Goal: Transaction & Acquisition: Obtain resource

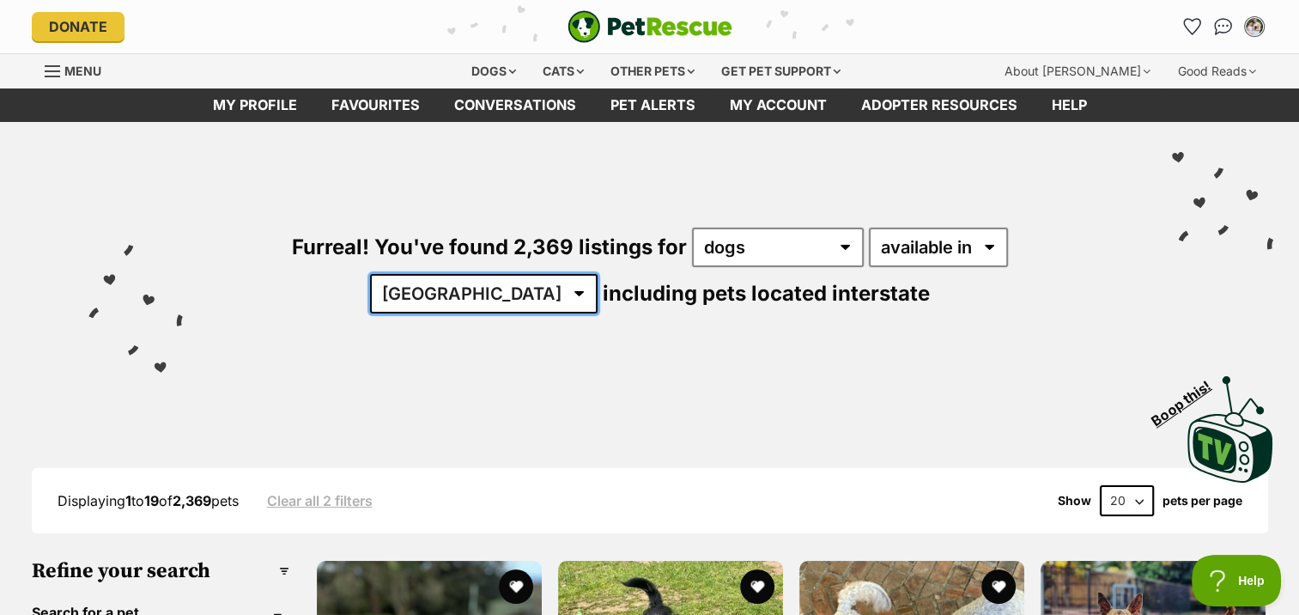
click at [597, 274] on select "Australia ACT NSW NT QLD SA TAS VIC WA" at bounding box center [483, 293] width 227 height 39
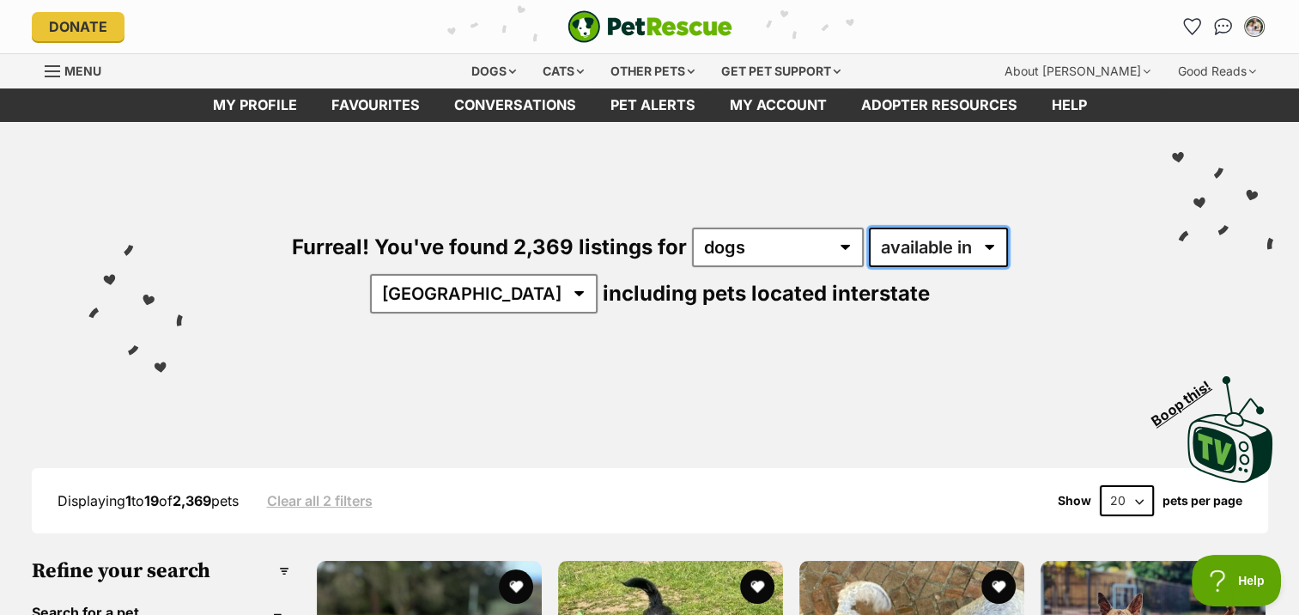
click at [920, 239] on select "available in located in" at bounding box center [938, 246] width 139 height 39
click at [774, 245] on select "any type of pet cats dogs other pets" at bounding box center [778, 246] width 172 height 39
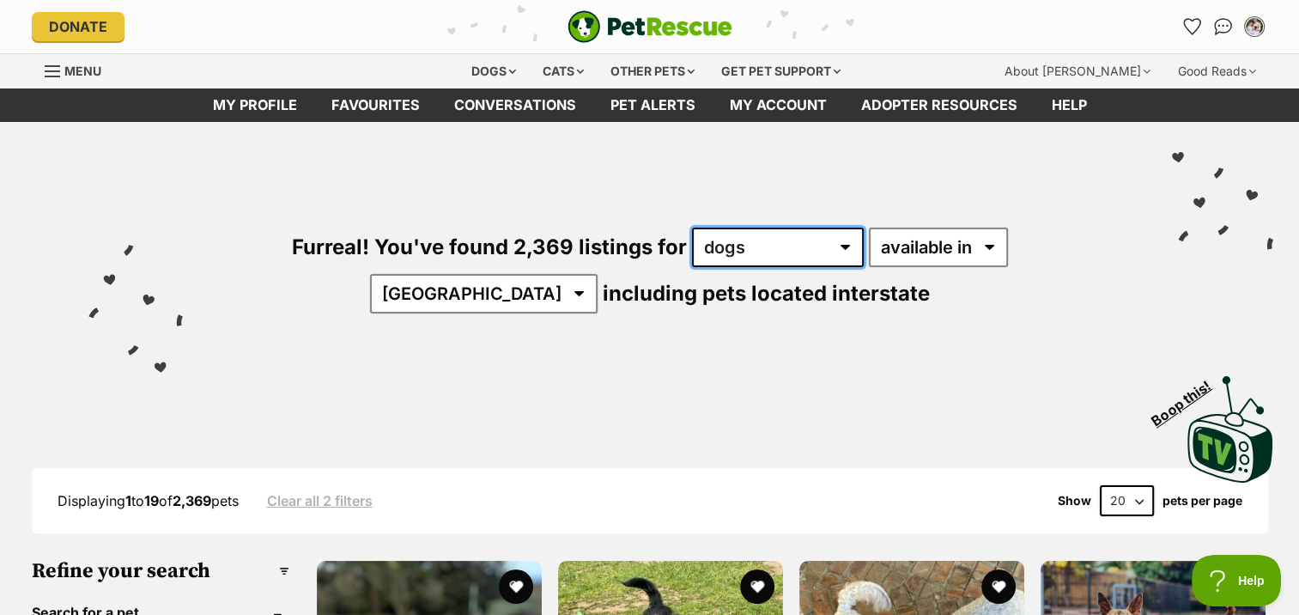
click at [774, 245] on select "any type of pet cats dogs other pets" at bounding box center [778, 246] width 172 height 39
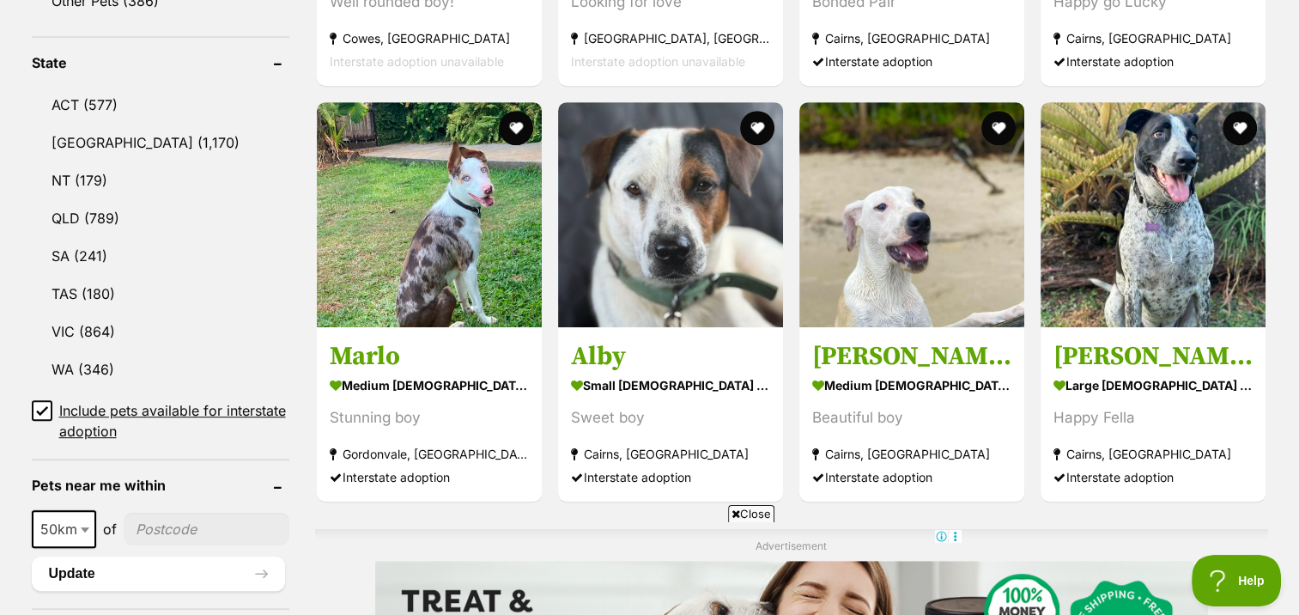
scroll to position [885, 0]
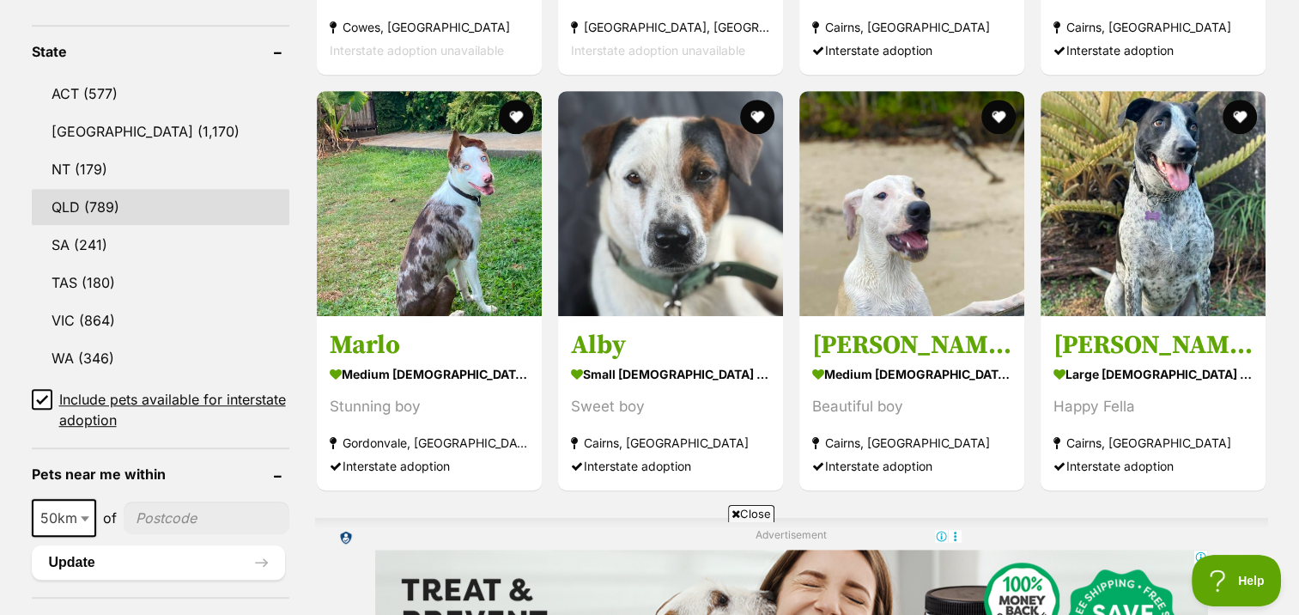
click at [65, 194] on link "QLD (789)" at bounding box center [161, 207] width 258 height 36
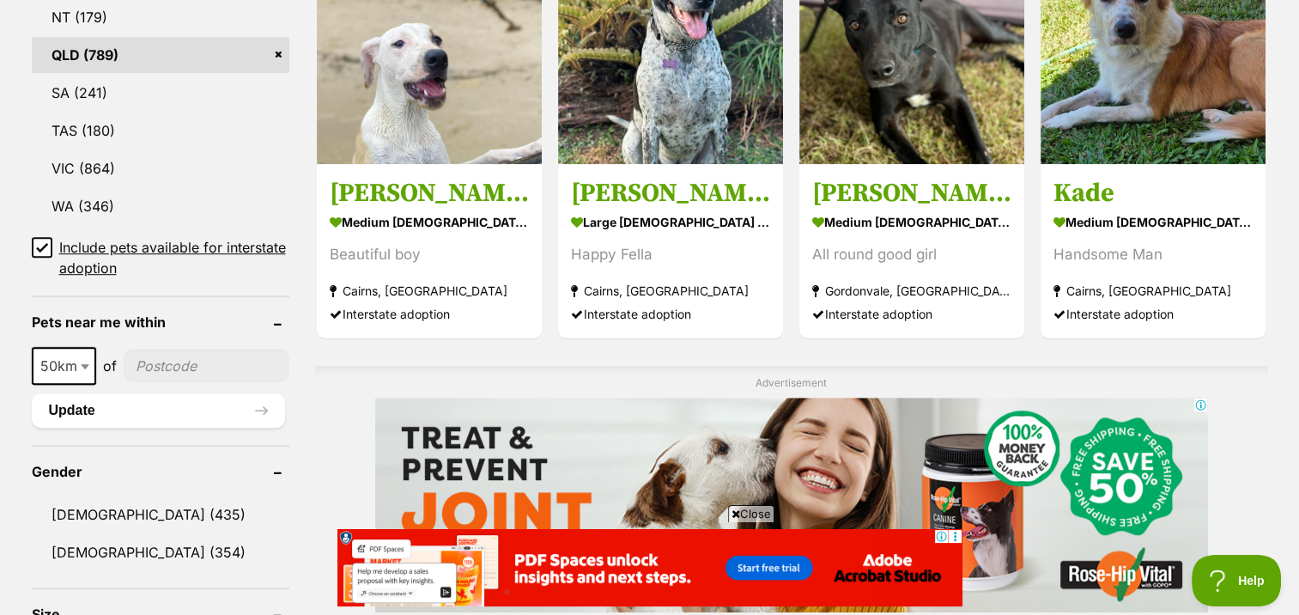
scroll to position [1575, 0]
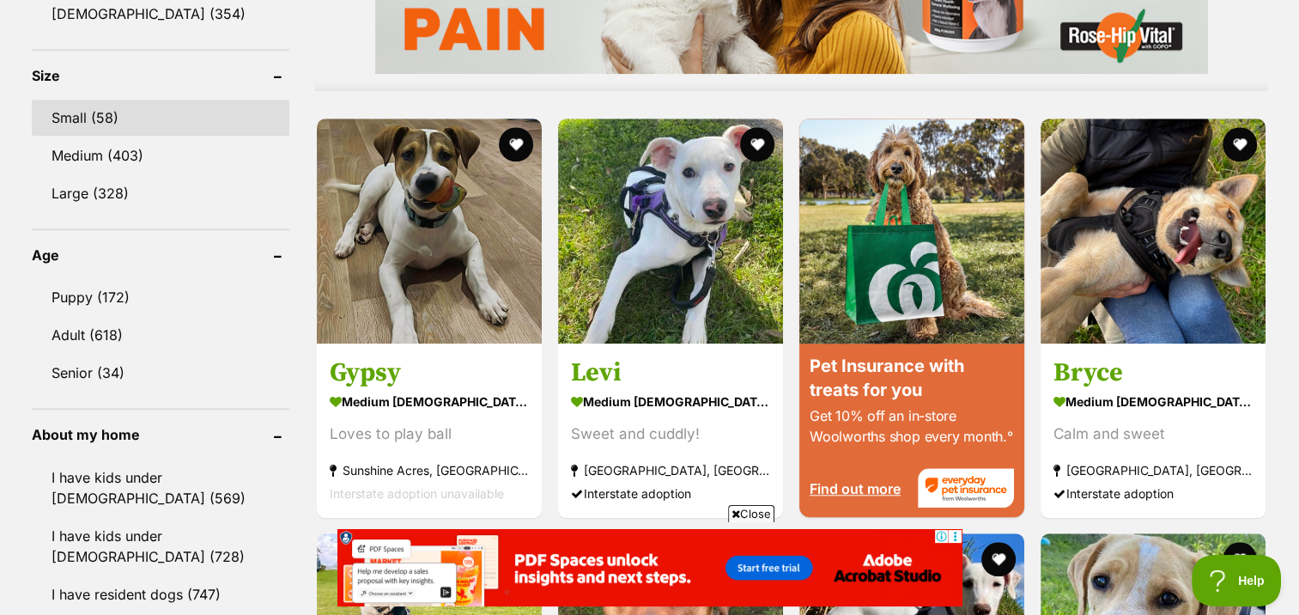
click at [100, 110] on link "Small (58)" at bounding box center [161, 118] width 258 height 36
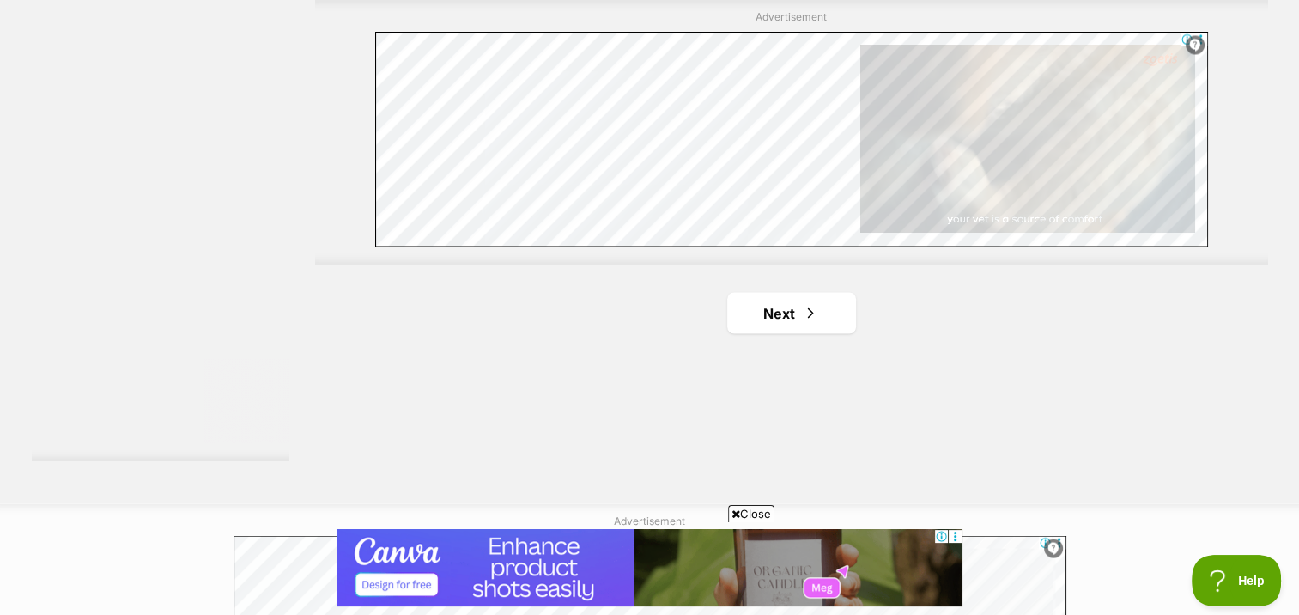
scroll to position [3191, 0]
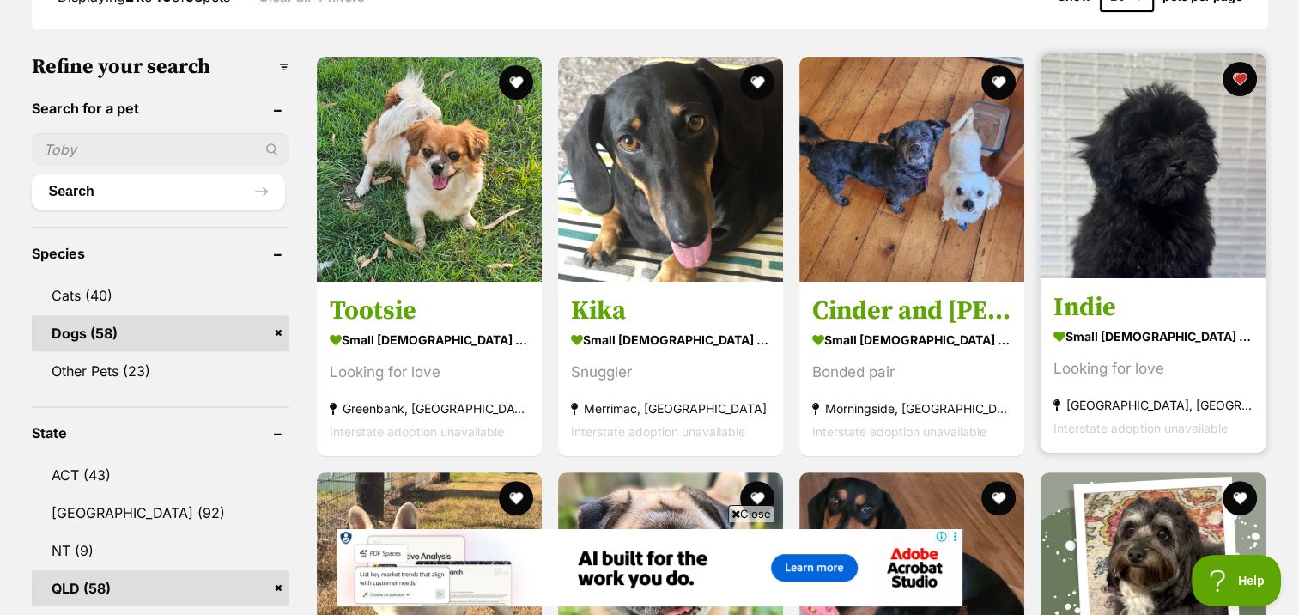
click at [1166, 327] on strong "small female Dog" at bounding box center [1152, 336] width 199 height 25
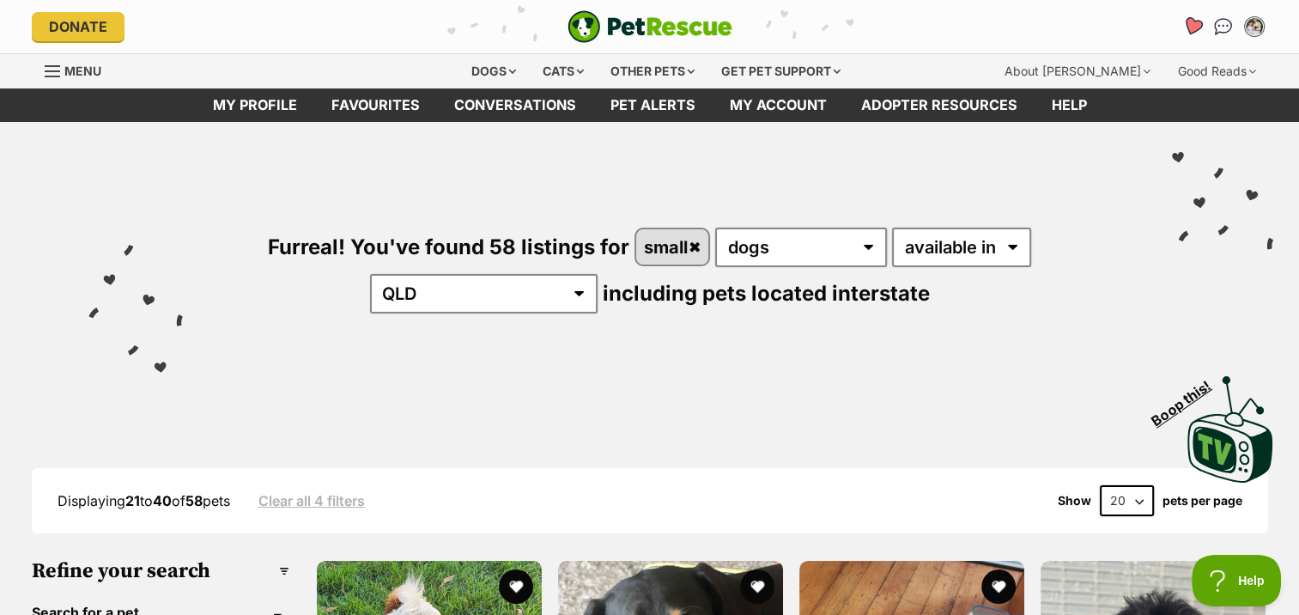
click at [1188, 26] on icon "Favourites" at bounding box center [1191, 26] width 21 height 20
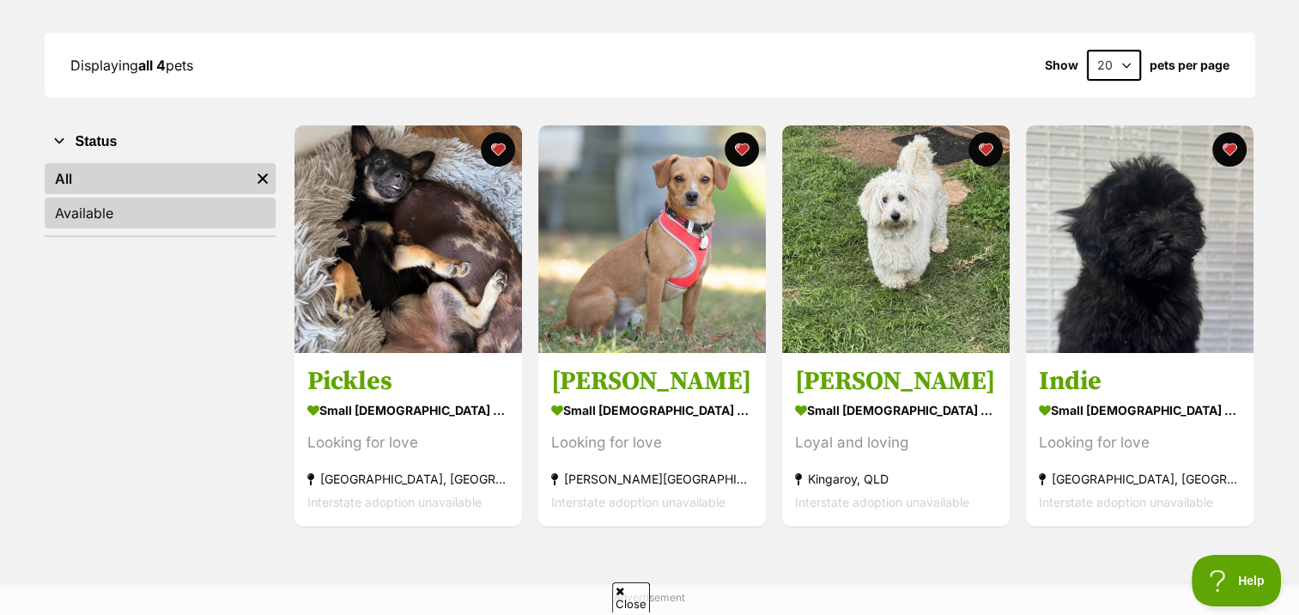
click at [86, 204] on link "Available" at bounding box center [160, 212] width 231 height 31
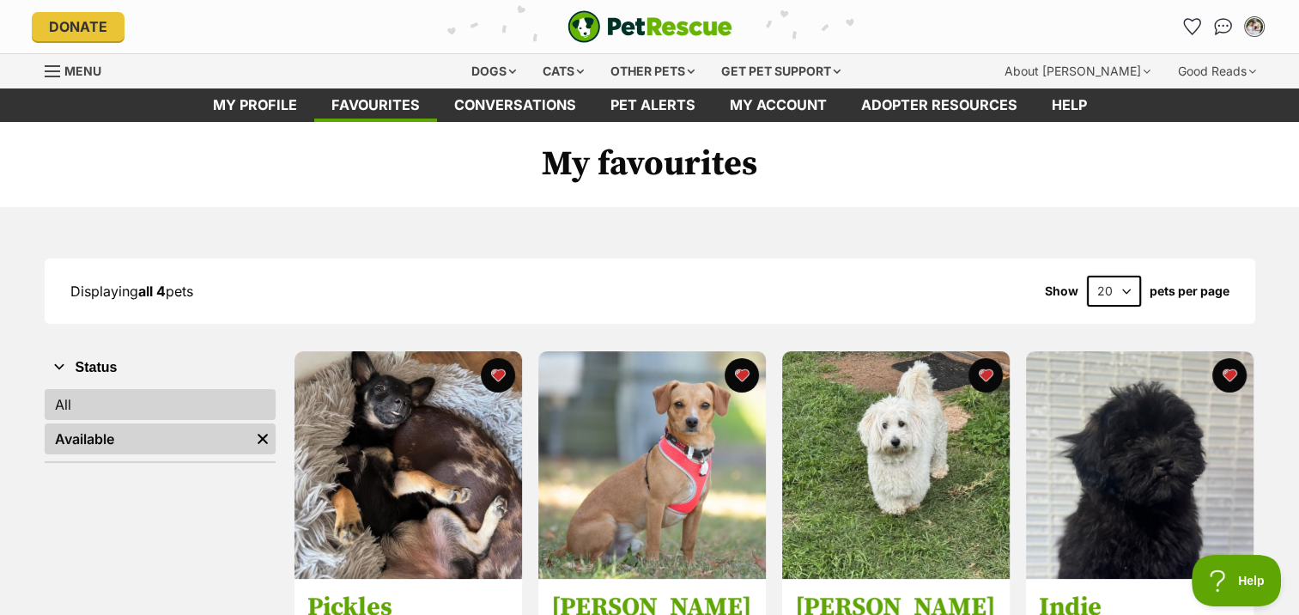
click at [82, 399] on link "All" at bounding box center [160, 404] width 231 height 31
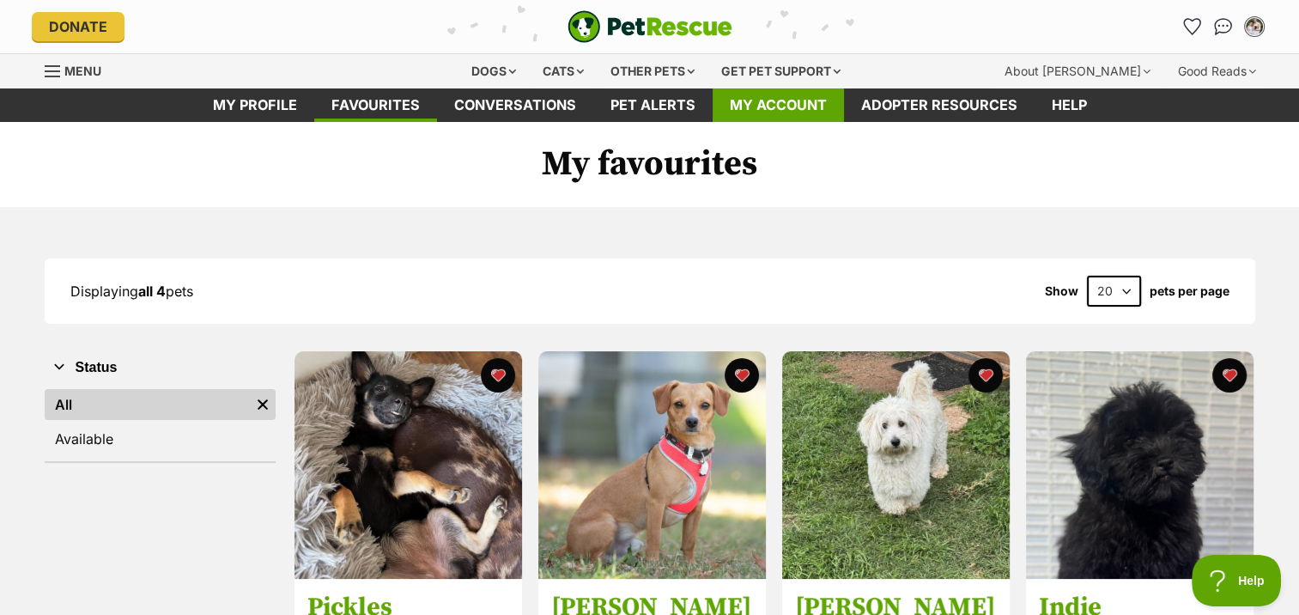
click at [797, 112] on link "My account" at bounding box center [777, 104] width 131 height 33
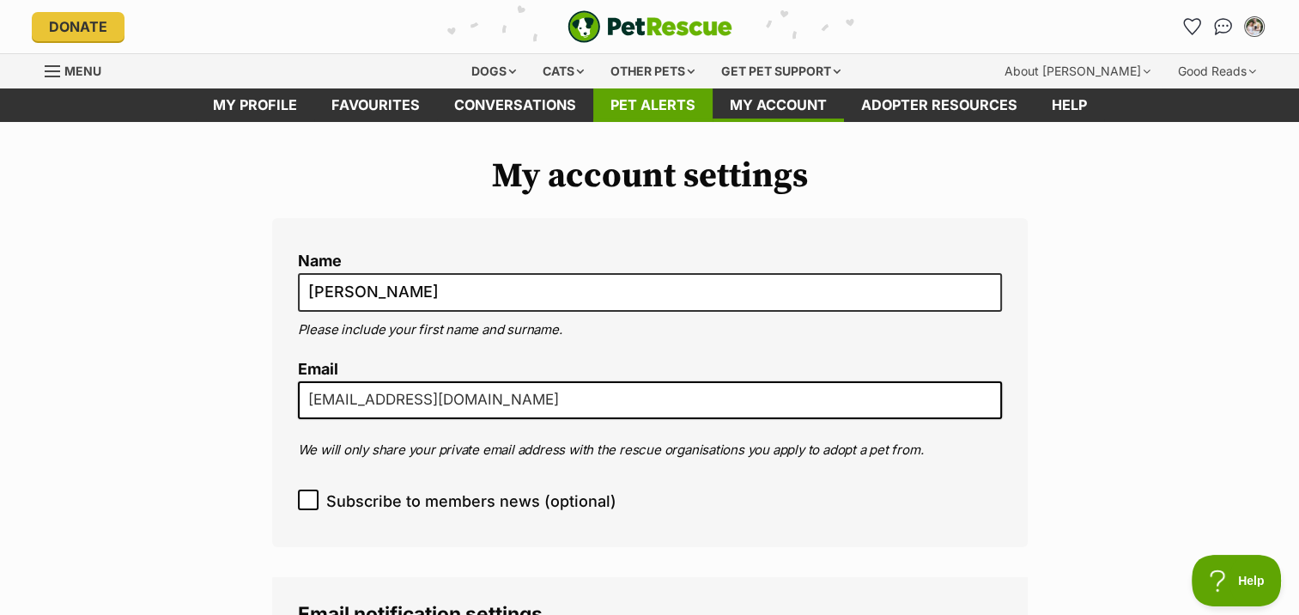
click at [659, 93] on link "Pet alerts" at bounding box center [652, 104] width 119 height 33
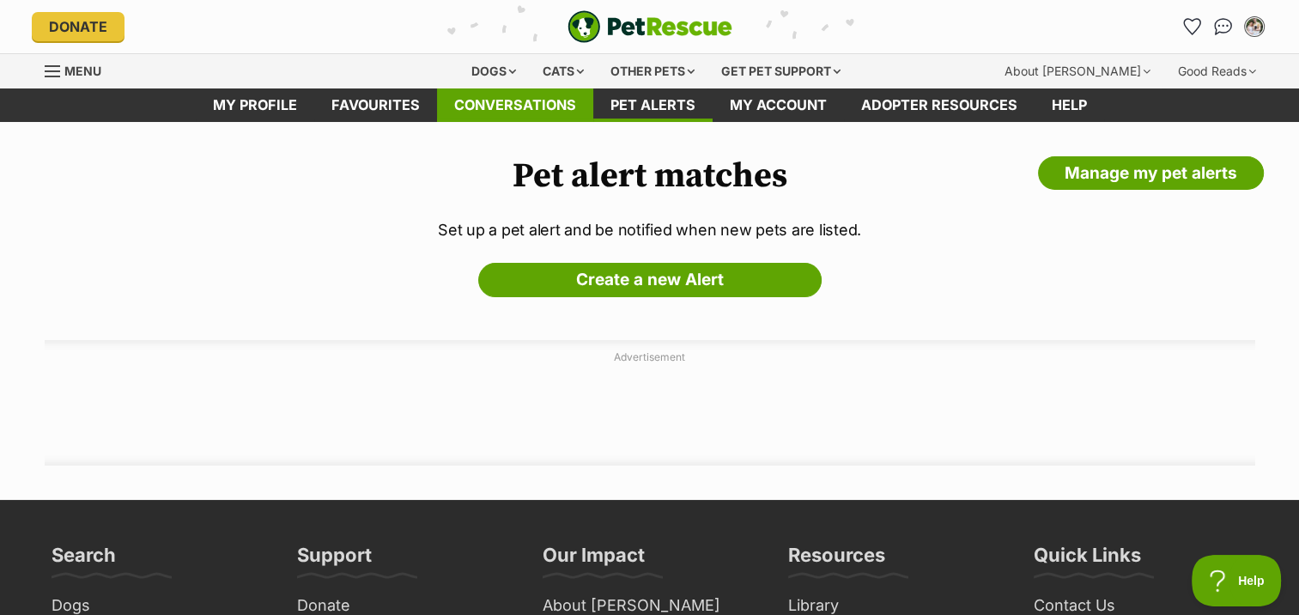
click at [563, 109] on link "Conversations" at bounding box center [515, 104] width 156 height 33
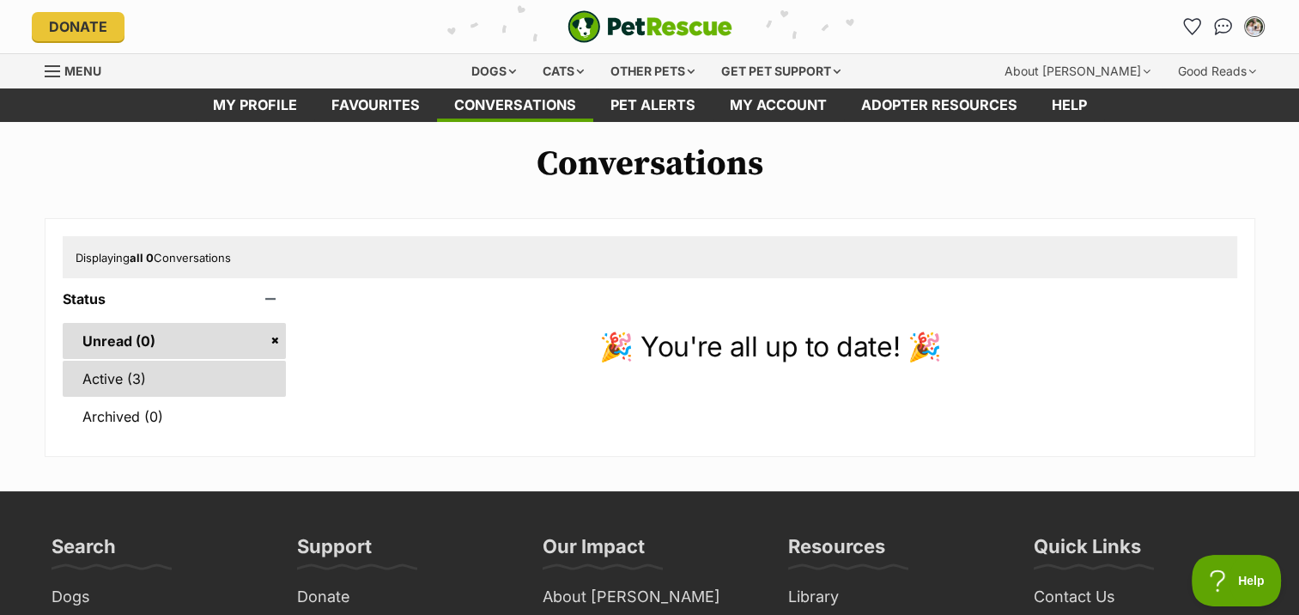
click at [172, 380] on link "Active (3)" at bounding box center [175, 379] width 224 height 36
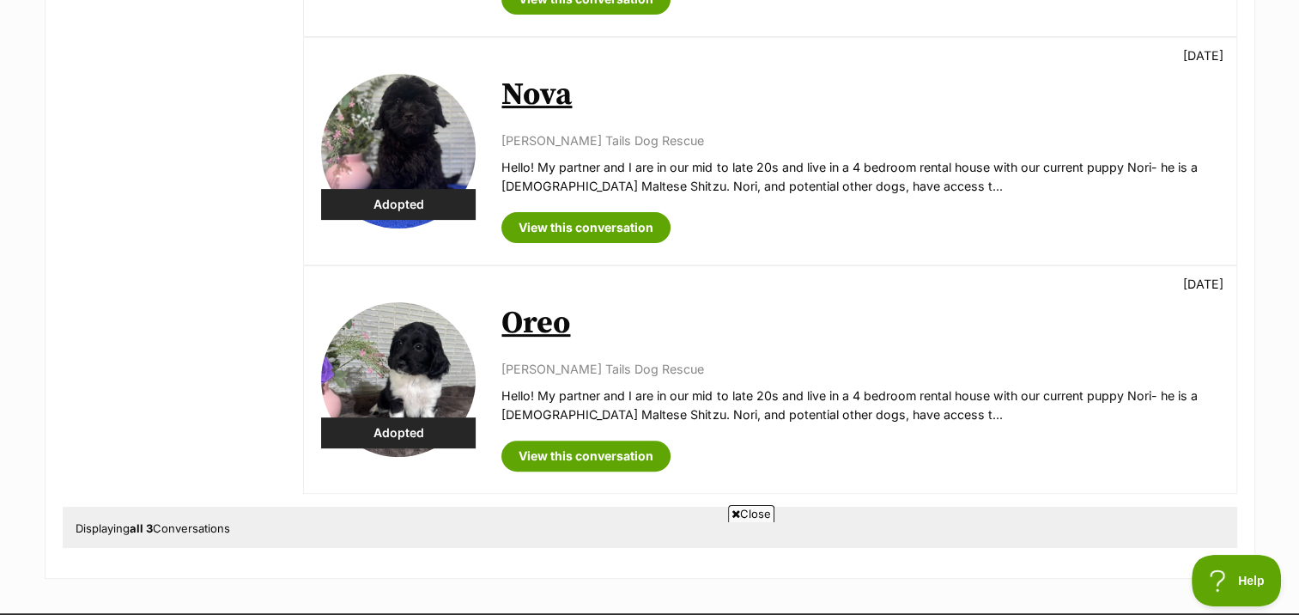
scroll to position [490, 0]
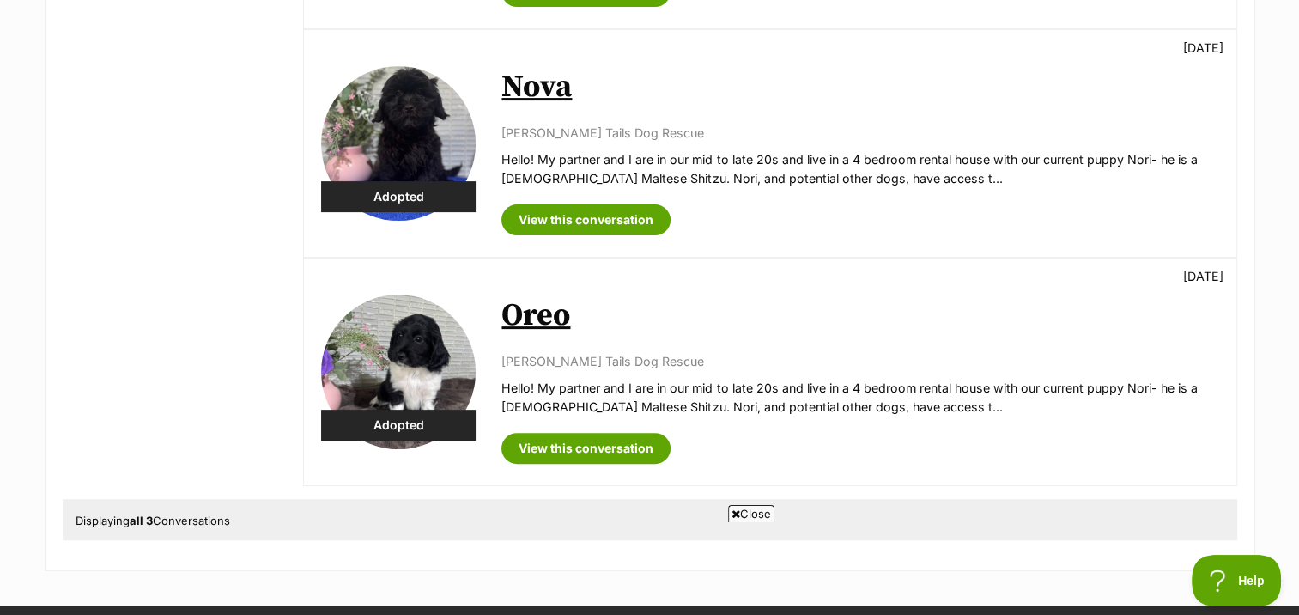
click at [545, 83] on link "Nova" at bounding box center [536, 87] width 70 height 39
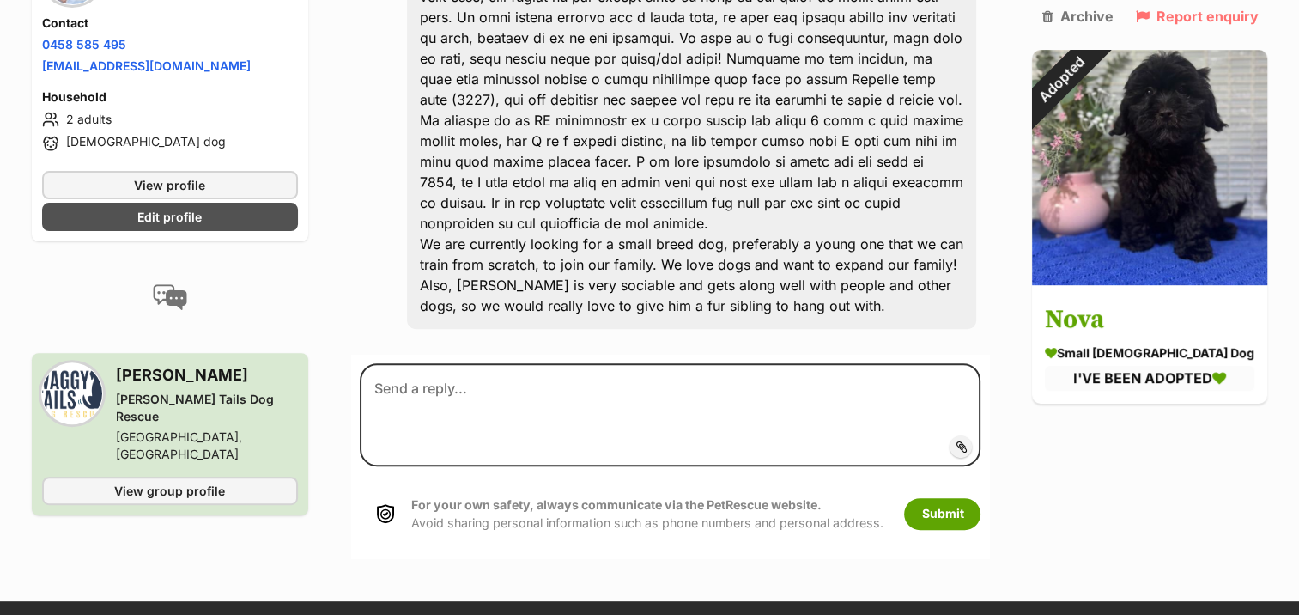
scroll to position [536, 0]
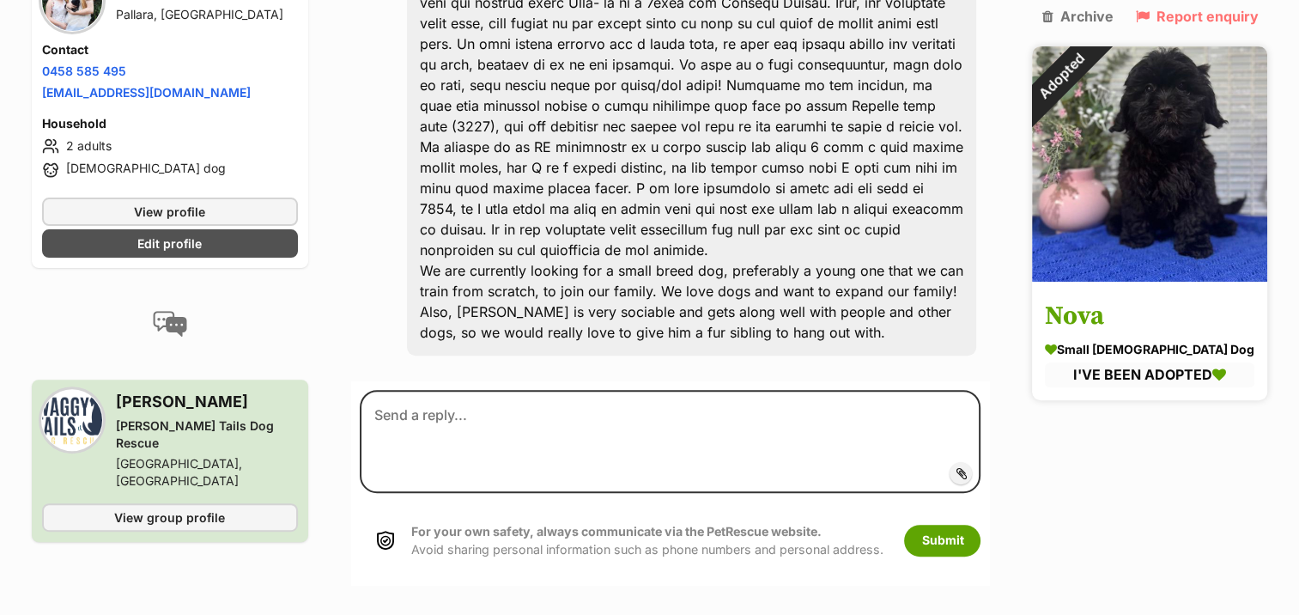
click at [1198, 257] on img at bounding box center [1149, 163] width 235 height 235
